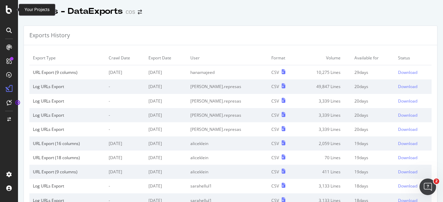
click at [12, 8] on icon at bounding box center [9, 10] width 6 height 8
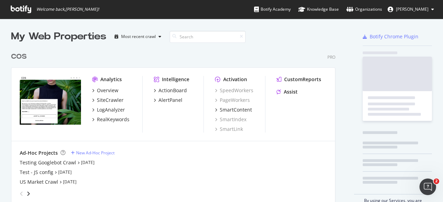
scroll to position [157, 324]
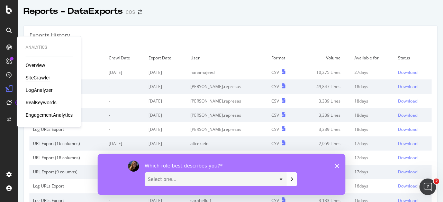
click at [37, 78] on div "SiteCrawler" at bounding box center [38, 77] width 25 height 7
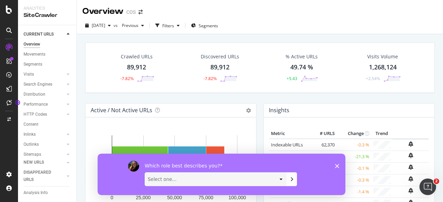
click at [337, 164] on icon "Close survey" at bounding box center [337, 166] width 4 height 4
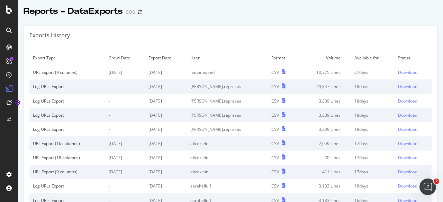
scroll to position [1, 0]
